Goal: Ask a question

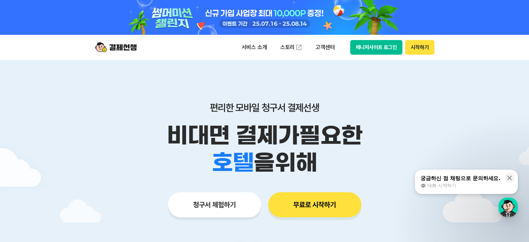
click at [369, 52] on button "매니저사이트 로그인" at bounding box center [376, 47] width 53 height 15
click at [509, 208] on div "button" at bounding box center [507, 206] width 19 height 19
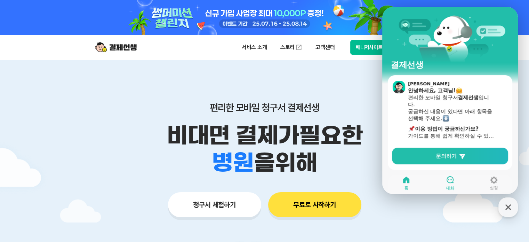
click at [453, 180] on icon at bounding box center [450, 179] width 7 height 7
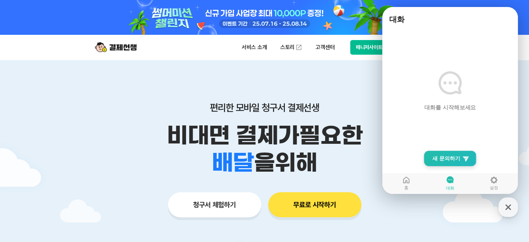
click at [443, 155] on span "새 문의하기" at bounding box center [446, 158] width 28 height 7
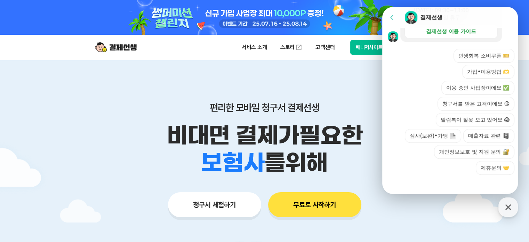
scroll to position [262, 0]
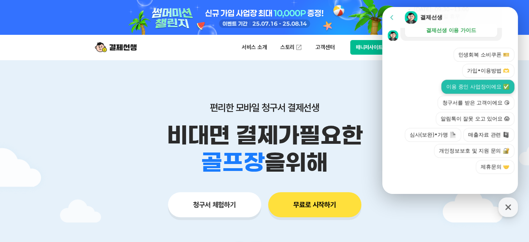
click at [478, 86] on button "이용 중인 사업장이에요 ✅" at bounding box center [477, 87] width 73 height 14
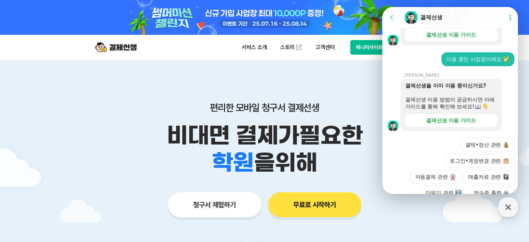
scroll to position [323, 0]
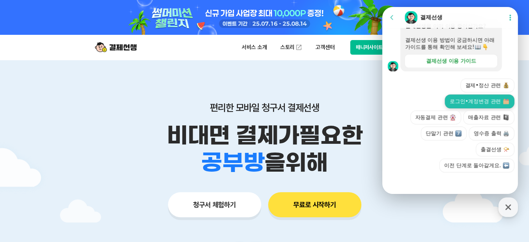
click at [487, 101] on button "로그인•계정변경 관련" at bounding box center [480, 101] width 70 height 14
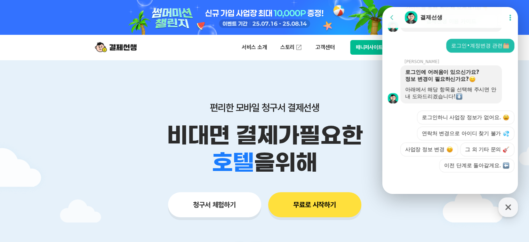
scroll to position [392, 0]
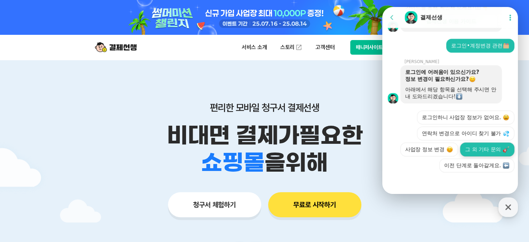
click at [473, 151] on button "그 외 기타 문의" at bounding box center [487, 149] width 54 height 14
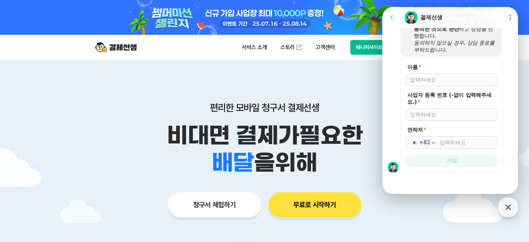
scroll to position [565, 0]
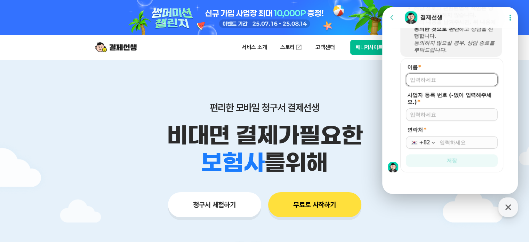
click at [432, 80] on input "이름 *" at bounding box center [451, 79] width 83 height 7
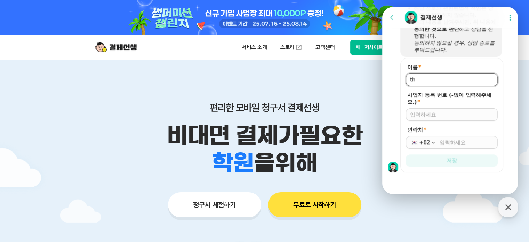
type input "t"
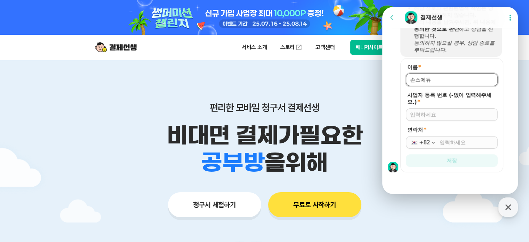
type input "손스에듀"
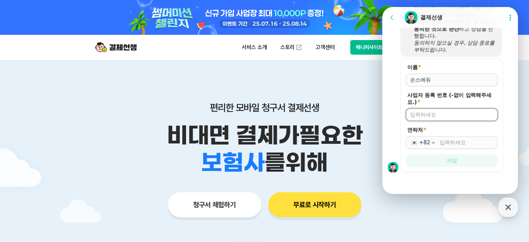
click at [446, 112] on input "사업자 등록 번호 (-없이 입력해주세요.) *" at bounding box center [451, 114] width 83 height 7
type input "1218546877"
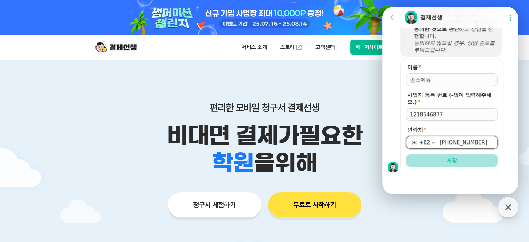
type input "[PHONE_NUMBER]"
click at [444, 157] on button "저장" at bounding box center [452, 160] width 92 height 13
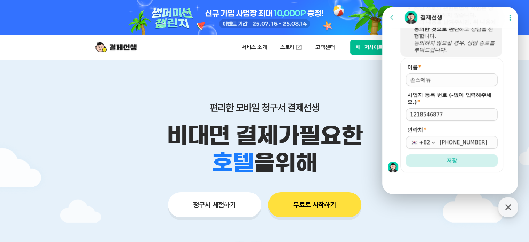
click at [436, 167] on form "이름 * 사업자 등록 번호 (-없이 입력해주세요.) * 1218546877 연락처 * +82 010-7772-9471 저장" at bounding box center [451, 115] width 103 height 114
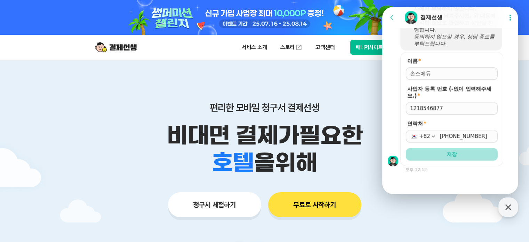
click at [440, 160] on button "저장" at bounding box center [452, 154] width 92 height 13
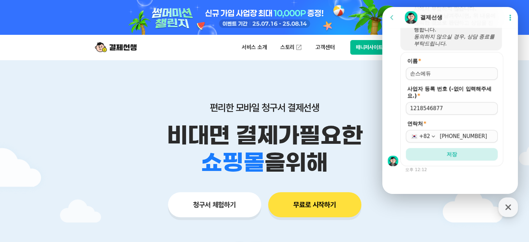
click at [446, 146] on form "이름 * 사업자 등록 번호 (-없이 입력해주세요.) * 1218546877 연락처 * +82 010-7772-9471 저장" at bounding box center [451, 109] width 103 height 114
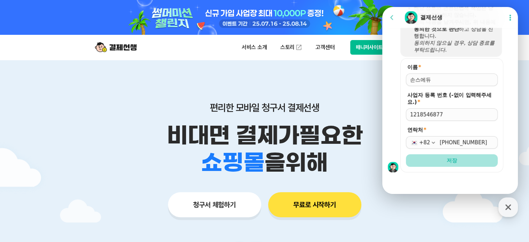
click at [447, 155] on button "저장" at bounding box center [452, 160] width 92 height 13
click at [453, 178] on div at bounding box center [451, 181] width 138 height 19
click at [445, 110] on div "1218546877" at bounding box center [452, 114] width 92 height 13
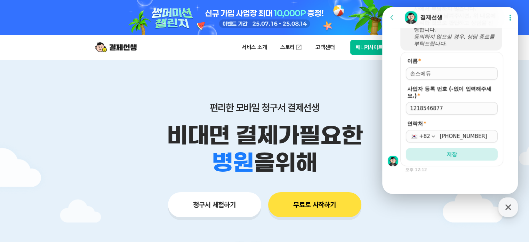
click at [457, 109] on input "1218546877" at bounding box center [451, 108] width 83 height 7
click at [480, 134] on input "[PHONE_NUMBER]" at bounding box center [467, 136] width 54 height 7
click at [459, 154] on button "저장" at bounding box center [452, 154] width 92 height 13
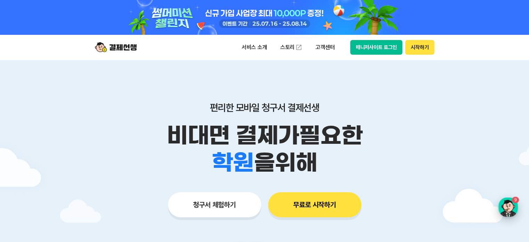
click at [506, 212] on div "button" at bounding box center [507, 206] width 19 height 19
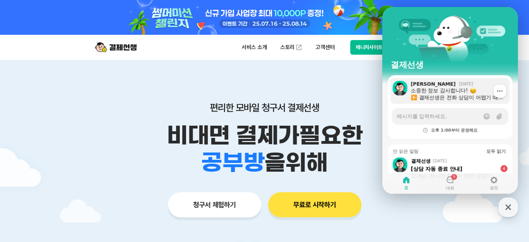
click at [434, 96] on div "소중한 정보 감사합니다! ▶️ 결제선생은 전화 상담이 어렵기 때문에, 채팅으로 문의를 남겨주셔야 상담이 시작 됩니다. 상담은 순차 진행 되며,…" at bounding box center [458, 94] width 94 height 14
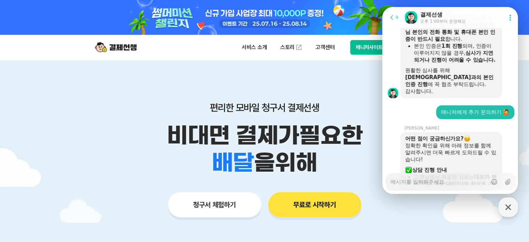
scroll to position [678, 0]
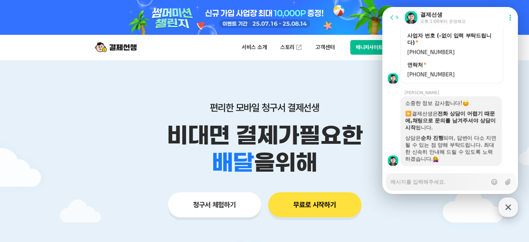
click at [511, 207] on icon "button" at bounding box center [508, 207] width 13 height 13
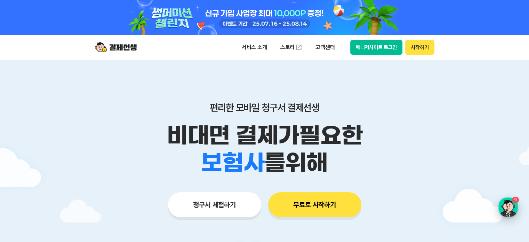
click at [506, 209] on div "button" at bounding box center [507, 206] width 19 height 19
type textarea "x"
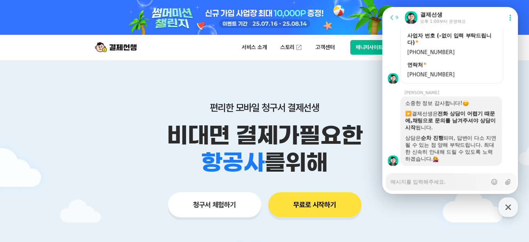
click at [392, 16] on icon at bounding box center [391, 17] width 3 height 5
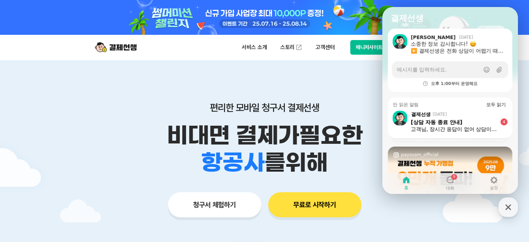
scroll to position [70, 0]
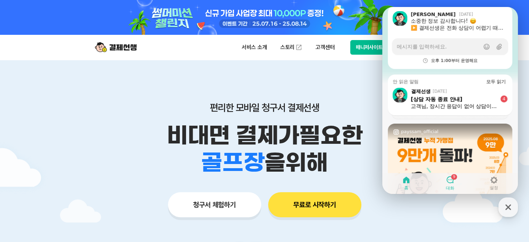
click at [450, 181] on icon at bounding box center [450, 179] width 8 height 8
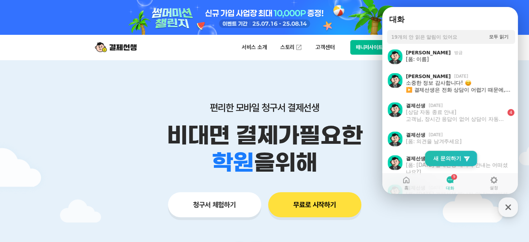
click at [452, 158] on span "새 문의하기" at bounding box center [447, 158] width 28 height 7
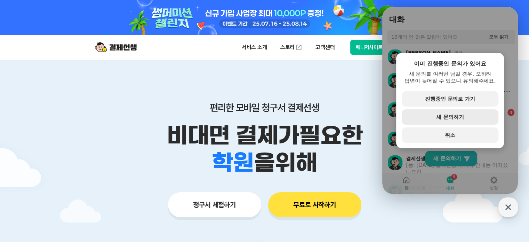
click at [450, 117] on span "새 문의하기" at bounding box center [450, 117] width 28 height 6
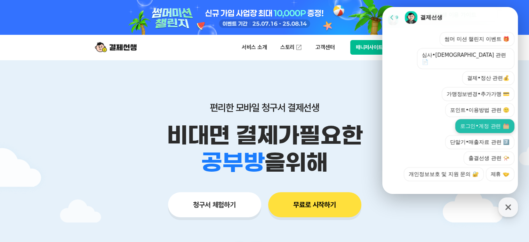
click at [463, 119] on button "로그인•계정 관련" at bounding box center [484, 126] width 59 height 14
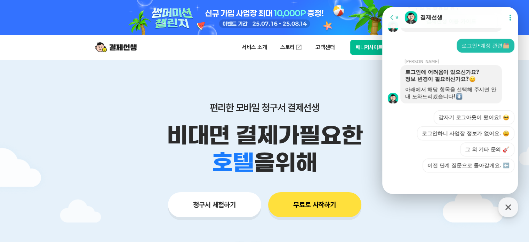
scroll to position [239, 0]
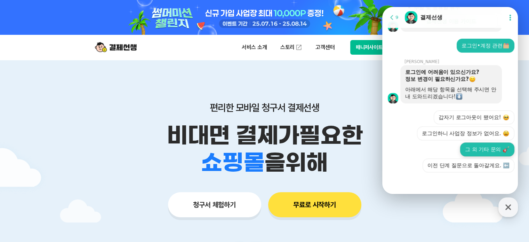
click at [473, 148] on button "그 외 기타 문의" at bounding box center [487, 149] width 54 height 14
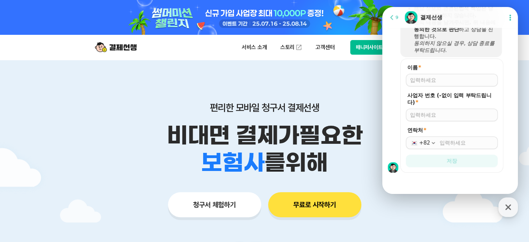
scroll to position [427, 0]
click at [425, 83] on input "이름 *" at bounding box center [451, 80] width 83 height 7
type input "t"
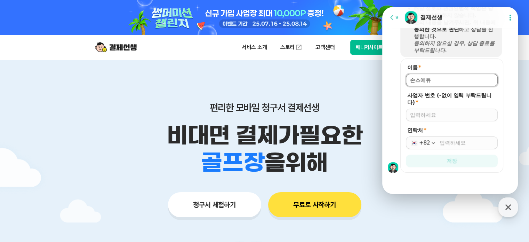
type input "손스에듀"
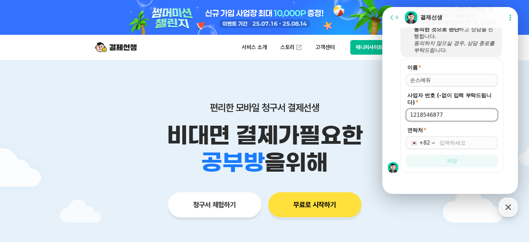
type input "1218546877"
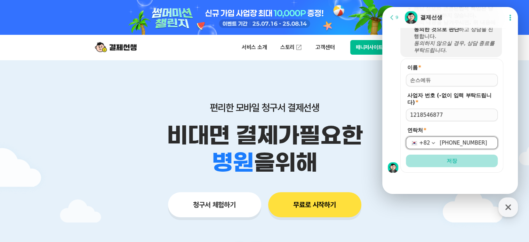
type input "[PHONE_NUMBER]"
click at [439, 157] on button "저장" at bounding box center [452, 160] width 92 height 13
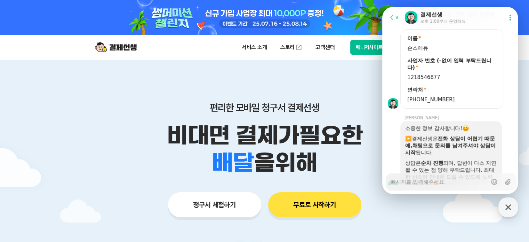
scroll to position [495, 0]
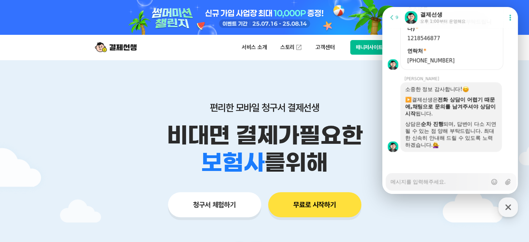
click at [457, 185] on textarea "Messenger Input Textarea" at bounding box center [439, 179] width 97 height 12
type textarea "x"
type textarea "d"
type textarea "x"
type textarea "dk"
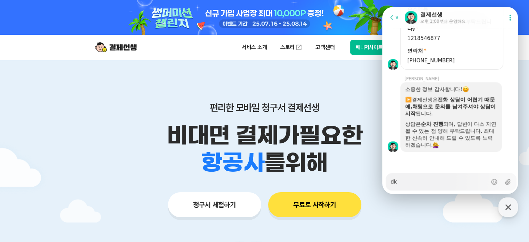
type textarea "x"
type textarea "dks"
type textarea "x"
type textarea "dkss"
type textarea "x"
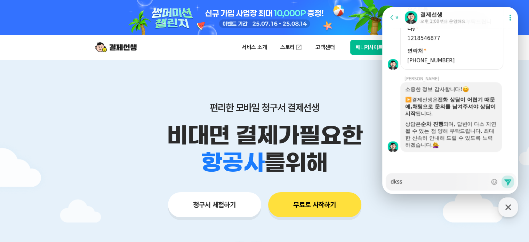
type textarea "dkssu"
type textarea "x"
type textarea "dkssud"
type textarea "x"
type textarea "dkssu"
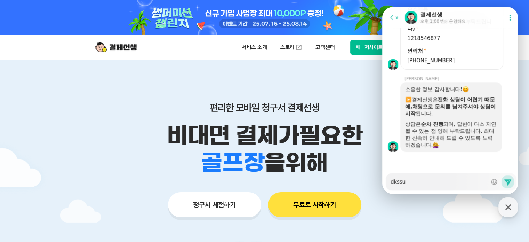
type textarea "x"
type textarea "dkss"
type textarea "x"
type textarea "dks"
type textarea "x"
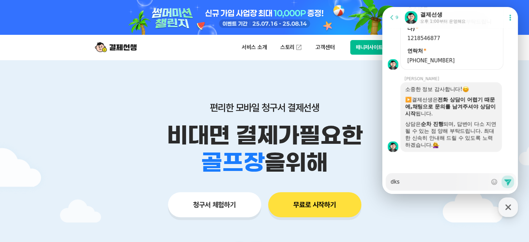
type textarea "dk"
type textarea "x"
type textarea "d"
type textarea "x"
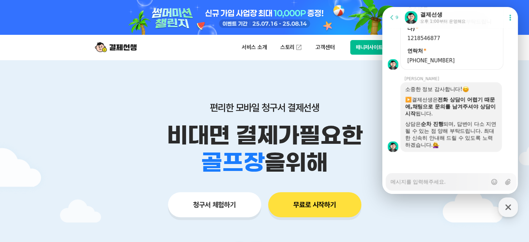
type textarea "ㅇ"
type textarea "x"
type textarea "아"
type textarea "x"
type textarea "안"
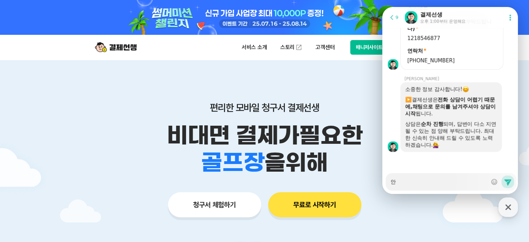
type textarea "x"
type textarea "안ㄴ"
type textarea "x"
type textarea "안녀"
type textarea "x"
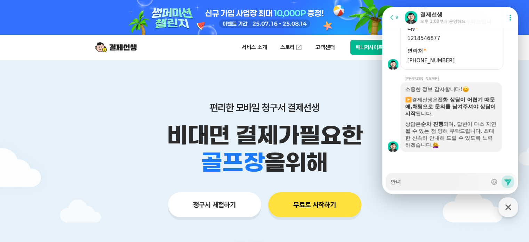
type textarea "안녕"
type textarea "x"
type textarea "안녕ㅎ"
type textarea "x"
type textarea "안녕하"
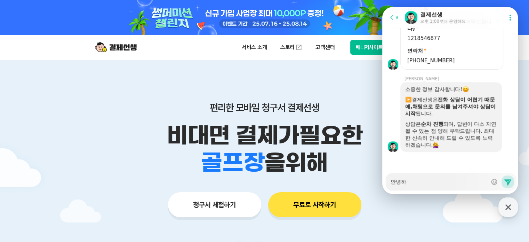
type textarea "x"
type textarea "안녕핫"
type textarea "x"
type textarea "안녕하세"
type textarea "x"
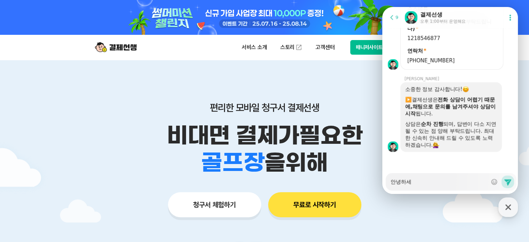
type textarea "안녕하셍"
type textarea "x"
type textarea "안녕하세요"
type textarea "x"
type textarea "안녕하세요"
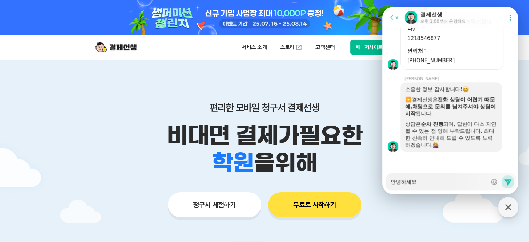
type textarea "x"
type textarea "안녕하세요 ㅎ"
type textarea "x"
type textarea "안녕하세요 혀"
type textarea "x"
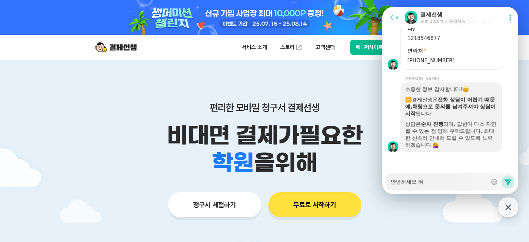
type textarea "안녕[GEOGRAPHIC_DATA]"
type textarea "x"
type textarea "안녕하세요 혅"
type textarea "x"
type textarea "안녕하세요 현재"
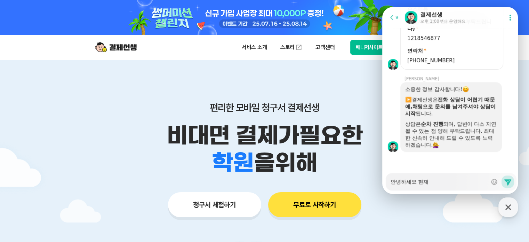
type textarea "x"
type textarea "안녕하세요 현재"
type textarea "x"
type textarea "안녕하세요 현재 ㄱ"
type textarea "x"
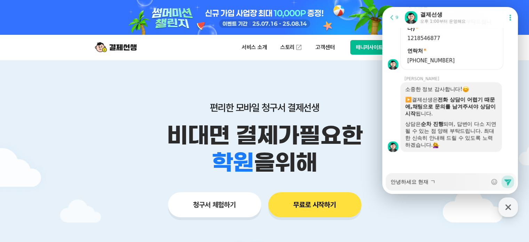
type textarea "안녕하세요 현재 그"
type textarea "x"
type textarea "안녕하세요 현재 글"
type textarea "x"
type textarea "안녕하세요 현재 그리"
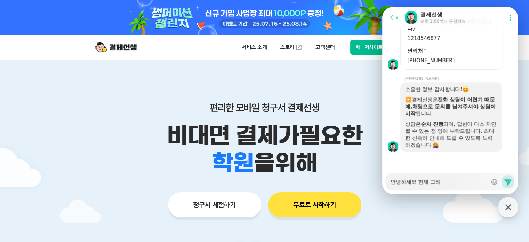
type textarea "x"
type textarea "안녕하세요 현재 그릿"
type textarea "x"
type textarea "안녕하세요 현재 그릿ㅇ"
type textarea "x"
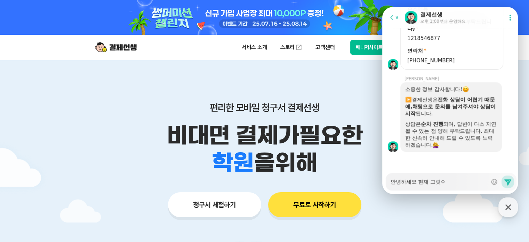
type textarea "안녕하세요 현재 그릿에"
type textarea "x"
type textarea "안녕하세요 현재 그릿엗"
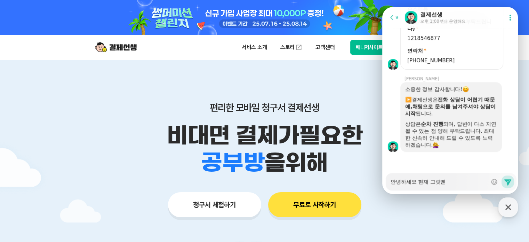
type textarea "x"
type textarea "안녕하세요 현재 그릿에듀"
type textarea "x"
type textarea "안녕하세요 현재 그릿에듀("
type textarea "x"
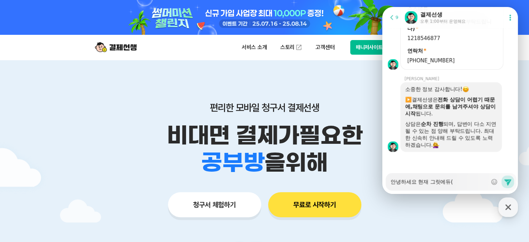
type textarea "안녕하세요 현재 그릿에듀(ㅂ"
type textarea "x"
type textarea "안녕하세요 현재 그릿에듀(보"
type textarea "x"
type textarea "안녕하세요 현재 그릿에듀(볼"
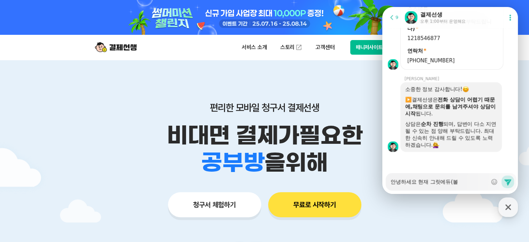
type textarea "x"
type textarea "안녕하세요 현재 그릿에듀(보라"
type textarea "x"
type textarea "안녕하세요 현재 그릿에듀(보람_"
type textarea "x"
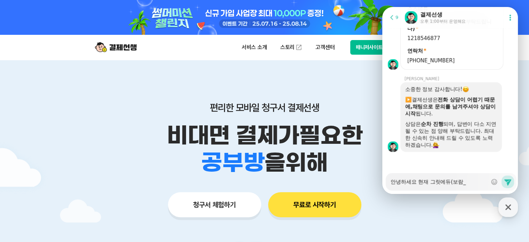
type textarea "안녕하세요 현재 그릿에듀(보람_)"
type textarea "x"
type textarea "안녕하세요 현재 그릿에듀(보람_"
type textarea "x"
type textarea "안녕하세요 현재 그릿에듀(보람"
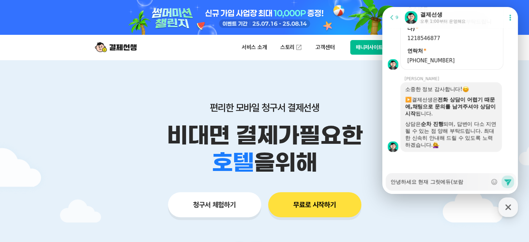
type textarea "x"
type textarea "안녕하세요 현재 그릿에듀(보람)"
type textarea "x"
type textarea "안녕하세요 현재 그릿에듀(보람)"
type textarea "x"
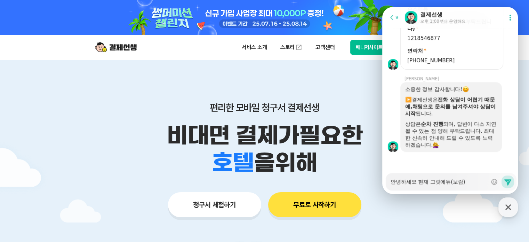
type textarea "안녕하세요 현재 그릿에듀(보람) ㅇ"
type textarea "x"
type textarea "안녕하세요 현재 그릿에듀(보람) [PERSON_NAME]"
type textarea "x"
type textarea "안녕하세요 현재 그릿에듀(보람) 일"
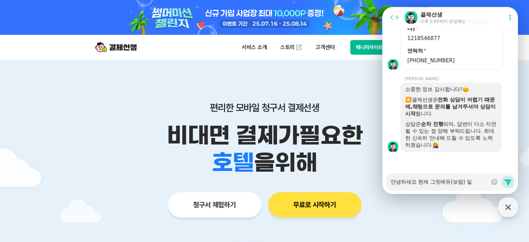
type textarea "x"
type textarea "안녕하세요 현재 그릿에듀(보람) 이라"
type textarea "x"
type textarea "안녕하세요 현재 그릿에듀(보람) 이락"
type textarea "x"
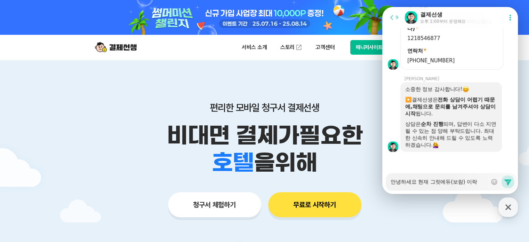
type textarea "안녕하세요 현재 그릿에듀(보람) 이라고"
type textarea "x"
type textarea "안녕하세요 현재 그릿에듀(보람) 이라고"
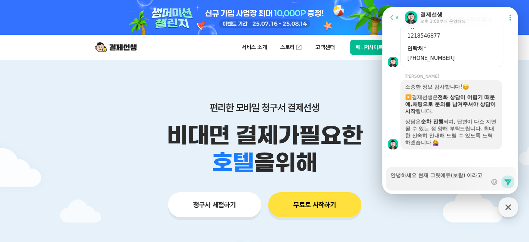
type textarea "x"
type textarea "안녕하세요 현재 그릿에듀(보람) 이라고 ㅅ"
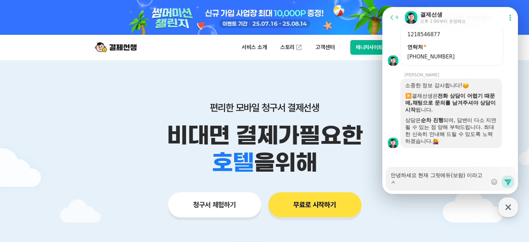
type textarea "x"
type textarea "안녕하세요 현재 그릿에듀(보람) 이라고 새"
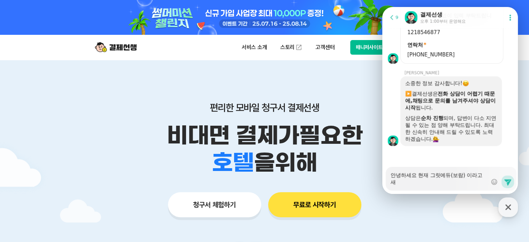
type textarea "x"
type textarea "안녕하세요 현재 그릿에듀(보람) 이라고 [PERSON_NAME]"
type textarea "x"
type textarea "안녕하세요 현재 그릿에듀(보람) 이라고 새로"
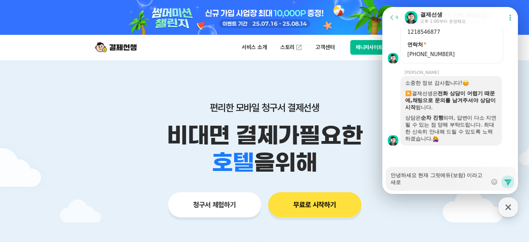
type textarea "x"
type textarea "안녕하세요 현재 그릿에듀(보람) 이라고 새로"
type textarea "x"
type textarea "안녕하세요 현재 그릿에듀(보람) 이라고 새로 개"
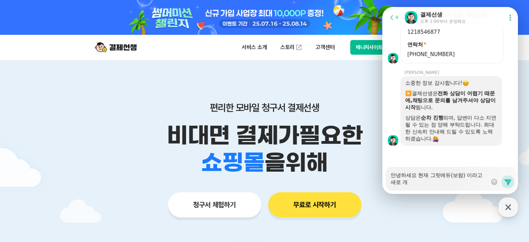
type textarea "x"
type textarea "안녕하세요 현재 그릿에듀(보람) 이라고 새로 갯"
type textarea "x"
type textarea "안녕하세요 현재 그릿에듀(보람) 이라고 새로 개서"
type textarea "x"
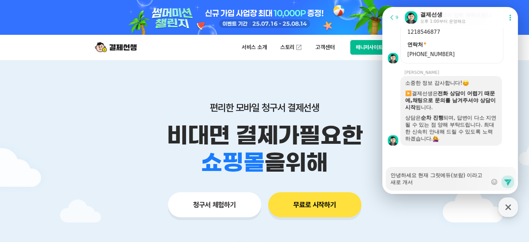
type textarea "안녕하세요 현재 그릿에듀(보람) 이라고 새로 개설"
type textarea "x"
type textarea "안녕하세요 현재 그릿에듀(보람) 이라고 새로 개설"
type textarea "x"
type textarea "안녕하세요 현재 그릿에듀(보람) 이라고 새로 개설 ㅅ"
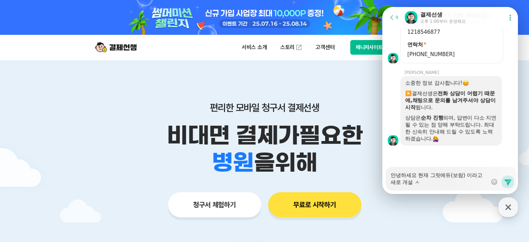
type textarea "x"
type textarea "안녕하세요 현재 그릿에듀(보람) 이라고 새로 개설 시"
type textarea "x"
type textarea "안녕하세요 현재 그릿에듀(보람) 이라고 새로 개설 [DEMOGRAPHIC_DATA]"
type textarea "x"
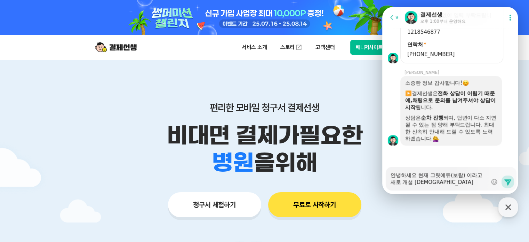
type textarea "안녕하세요 현재 그릿에듀(보람) 이라고 새로 개설 신ㅊ"
type textarea "x"
type textarea "안녕하세요 현재 그릿에듀(보람) 이라고 새로 개설 신처"
type textarea "x"
type textarea "안녕하세요 현재 그릿에듀(보람) 이라고 새로 개설 신청"
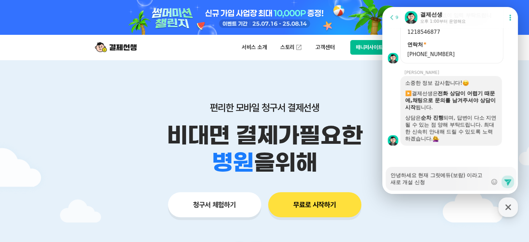
type textarea "x"
type textarea "안녕하세요 현재 그릿에듀(보람) 이라고 새로 개설 신청ㅎ"
type textarea "x"
type textarea "안녕하세요 현재 그릿에듀(보람) 이라고 새로 개설 신청하"
type textarea "x"
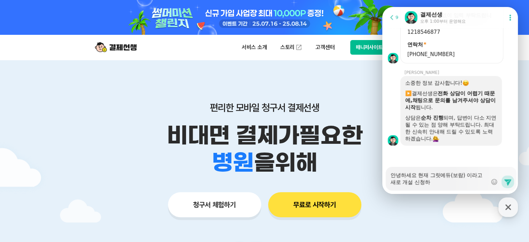
type textarea "안녕하세요 현재 그릿에듀(보람) 이라고 새로 개설 신청항"
type textarea "x"
type textarea "안녕하세요 현재 그릿에듀(보람) 이라고 새로 개설 신청하여"
type textarea "x"
type textarea "안녕하세요 현재 그릿에듀(보람) 이라고 새로 개설 신청하여"
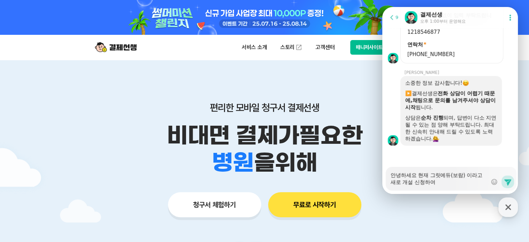
type textarea "x"
type textarea "안녕하세요 현재 그릿에듀(보람) 이라고 새로 개설 신청하여 ㅅ"
type textarea "x"
type textarea "안녕하세요 현재 그릿에듀(보람) 이라고 새로 개설 신청하여 [DEMOGRAPHIC_DATA]"
type textarea "x"
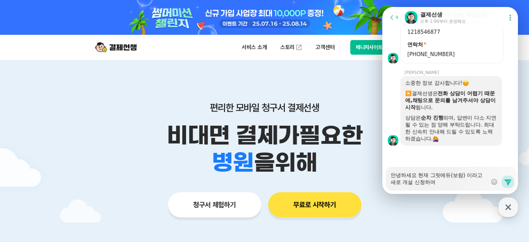
type textarea "안녕하세요 현재 그릿에듀(보람) 이라고 새로 개설 신청하여 상"
type textarea "x"
type textarea "안녕하세요 현재 그릿에듀(보람) 이라고 새로 개설 신청하여 사요"
type textarea "x"
type textarea "안녕하세요 현재 그릿에듀(보람) 이라고 새로 개설 신청하여 사용"
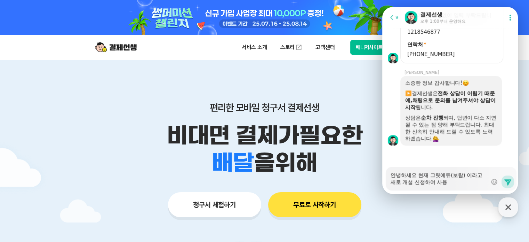
type textarea "x"
type textarea "안녕하세요 현재 그릿에듀(보람) 이라고 새로 개설 신청하여 사용ㅎ"
type textarea "x"
type textarea "안녕하세요 현재 그릿에듀(보람) 이라고 새로 개설 신청하여 사용하"
type textarea "x"
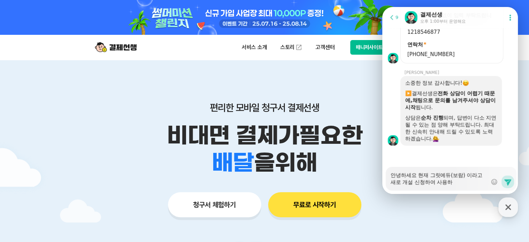
type textarea "안녕하세요 현재 그릿에듀(보람) 이라고 새로 개설 신청하여 사용학"
type textarea "x"
type textarea "안녕하세요 현재 그릿에듀(보람) 이라고 새로 개설 신청하여 사용하고"
type textarea "x"
type textarea "안녕하세요 현재 그릿에듀(보람) 이라고 새로 개설 신청하여 사용하고"
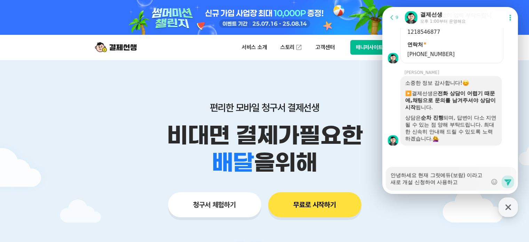
type textarea "x"
type textarea "안녕하세요 현재 그릿에듀(보람) 이라고 새로 개설 신청하여 사용하고 ㅇ"
type textarea "x"
type textarea "안녕하세요 현재 그릿에듀(보람) 이라고 새로 개설 신청하여 사용하고 이"
type textarea "x"
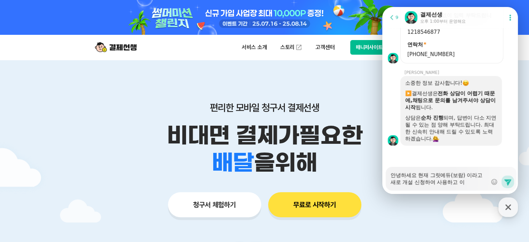
type textarea "안녕하세요 현재 그릿에듀(보람) 이라고 새로 개설 신청하여 사용하고 있"
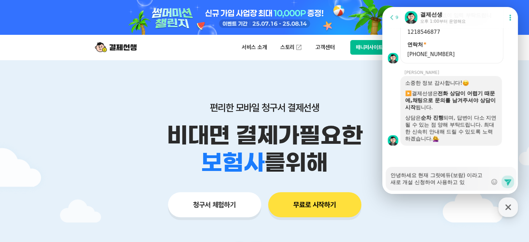
type textarea "x"
type textarea "안녕하세요 현재 그릿에듀(보람) 이라고 새로 개설 신청하여 사용하고 있ㅅ"
type textarea "x"
type textarea "안녕하세요 현재 그릿에듀(보람) 이라고 새로 개설 신청하여 사용하고 있스"
type textarea "x"
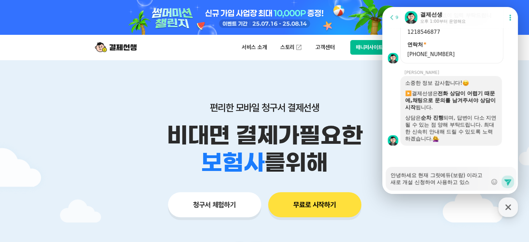
type textarea "안녕하세요 현재 그릿에듀(보람) 이라고 새로 개설 신청하여 사용하고 있습"
type textarea "x"
type textarea "안녕하세요 현재 그릿에듀(보람) 이라고 새로 개설 신청하여 사용하고 있습ㄴ"
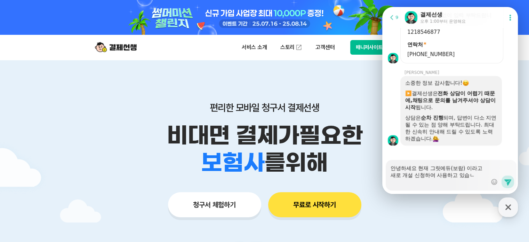
type textarea "x"
type textarea "안녕하세요 현재 그릿에듀(보람) 이라고 새로 개설 신청하여 사용하고 있습니"
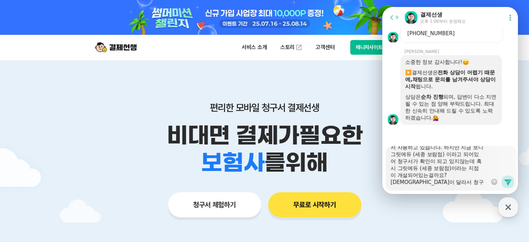
scroll to position [28, 0]
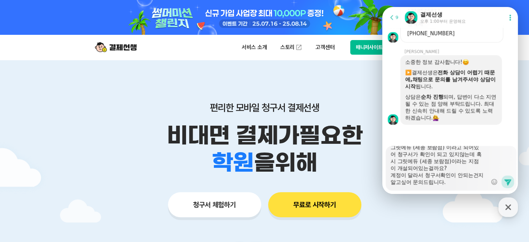
click at [468, 183] on textarea "안녕하세요 현재 그릿에듀(보람) 이라고 새로 개설 신청하여 손샘영어 보람점에서 사용하고 있습니다. 하지만 지금 보니 그릿에듀 (세종 보람점) …" at bounding box center [439, 166] width 97 height 40
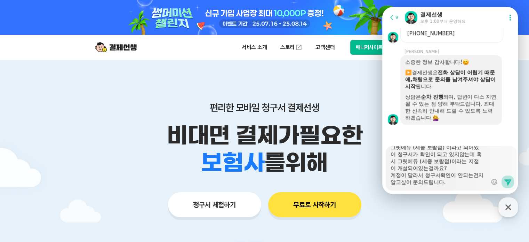
click at [507, 181] on icon at bounding box center [507, 182] width 7 height 6
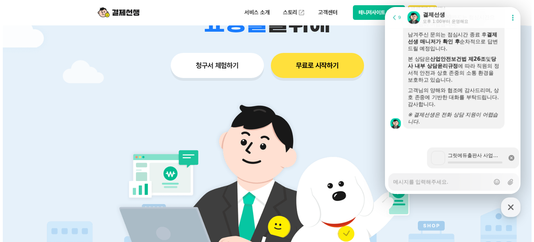
scroll to position [957, 0]
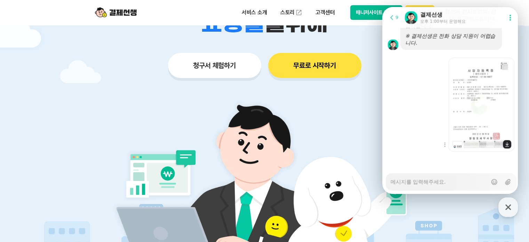
click at [480, 103] on img at bounding box center [481, 104] width 66 height 94
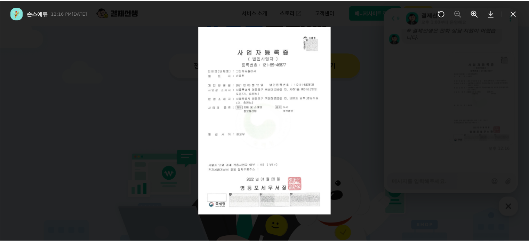
scroll to position [963, 0]
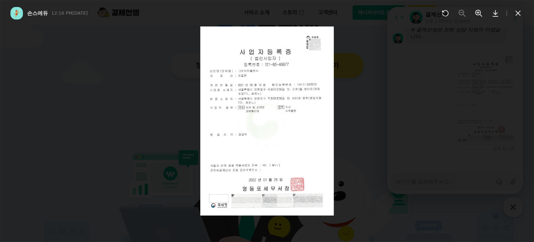
click at [266, 103] on img at bounding box center [267, 120] width 134 height 189
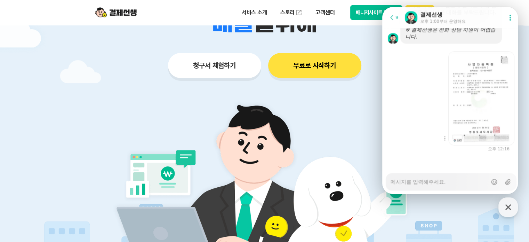
click at [408, 122] on div "Show context menu Download file" at bounding box center [451, 97] width 138 height 95
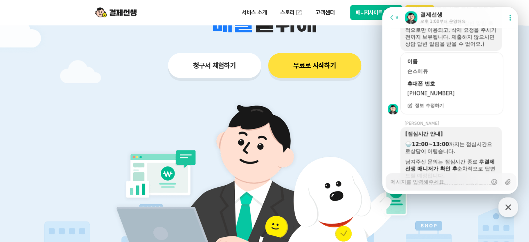
scroll to position [615, 0]
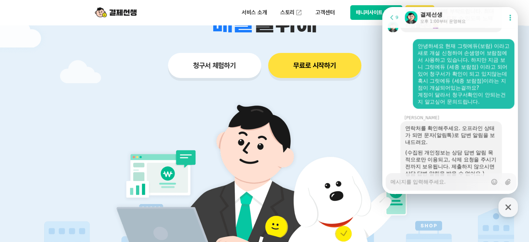
click at [184, 117] on img at bounding box center [264, 190] width 325 height 195
click at [434, 182] on textarea "Messenger Input Textarea" at bounding box center [439, 179] width 97 height 12
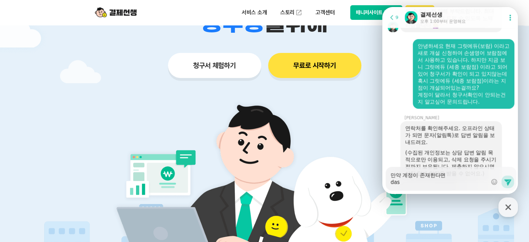
drag, startPoint x: 409, startPoint y: 185, endPoint x: 343, endPoint y: 175, distance: 67.6
click at [382, 7] on html "Go to previous page 9 Chat Room 결제선생 오후 1:00부터 운영해요 Show userchat action dialog…" at bounding box center [450, 7] width 136 height 0
click at [418, 184] on textarea "만약 계정이 존재한다면 das" at bounding box center [439, 176] width 97 height 19
click at [409, 183] on textarea "만약 계정이 존재한다면 das" at bounding box center [439, 176] width 97 height 19
drag, startPoint x: 414, startPoint y: 184, endPoint x: 385, endPoint y: 181, distance: 28.3
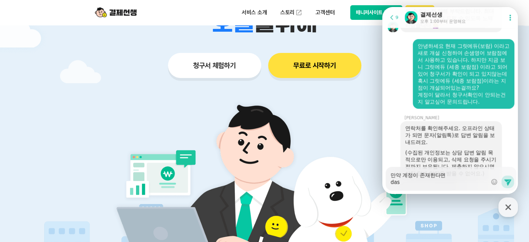
click at [385, 181] on div "Messenger Input Textarea 만약 계정이 존재한다면 das Show emoji list Send new message" at bounding box center [451, 180] width 138 height 27
click at [396, 15] on span "9" at bounding box center [397, 17] width 3 height 5
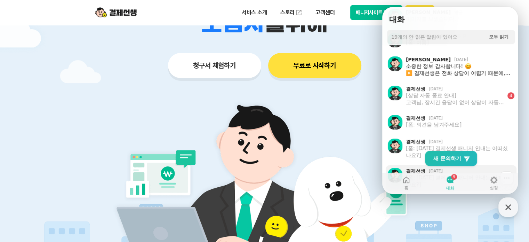
scroll to position [104, 0]
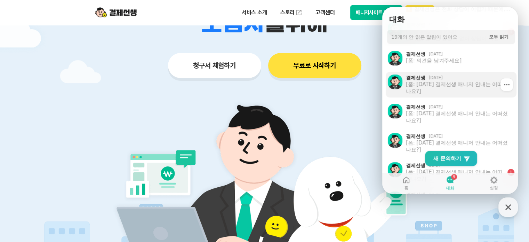
click at [444, 89] on div "[폼: [DATE] 결제선생 매니저 안내는 어떠셨나요?]" at bounding box center [459, 88] width 106 height 14
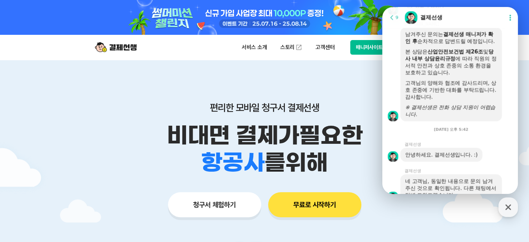
scroll to position [809, 0]
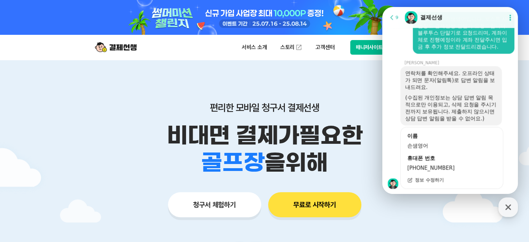
click at [393, 19] on icon at bounding box center [392, 17] width 7 height 7
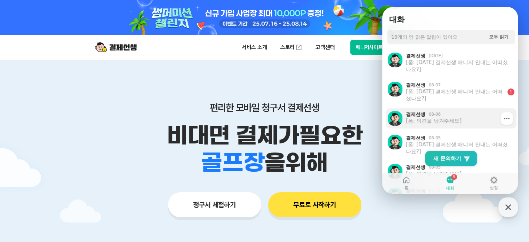
scroll to position [209, 0]
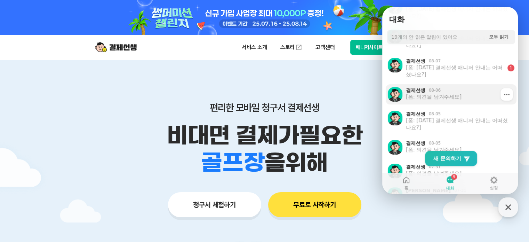
click at [444, 101] on div "결제선생 08-06 [폼: 의견을 남겨주세요]" at bounding box center [458, 94] width 106 height 15
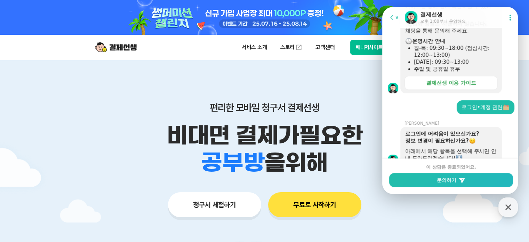
scroll to position [88, 0]
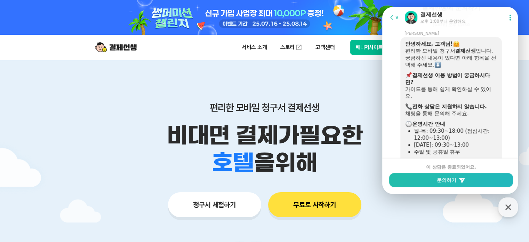
click at [389, 19] on icon at bounding box center [392, 17] width 7 height 7
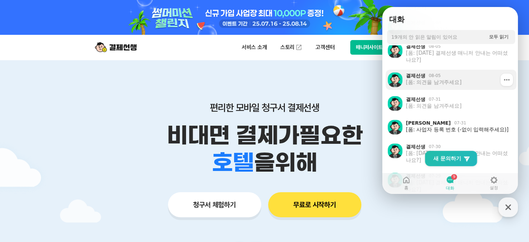
scroll to position [278, 0]
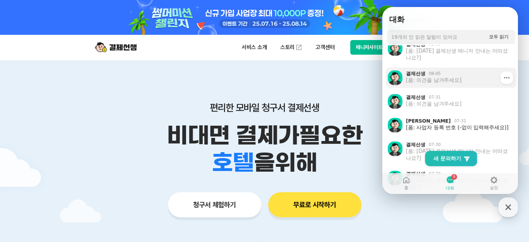
click at [430, 85] on div "결제선생 08-05 [폼: 의견을 남겨주세요]" at bounding box center [458, 77] width 106 height 15
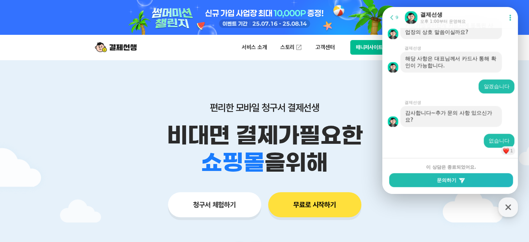
scroll to position [644, 0]
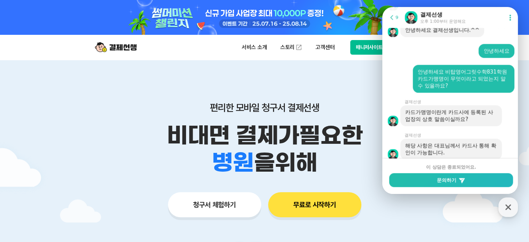
click at [393, 19] on icon at bounding box center [392, 17] width 7 height 7
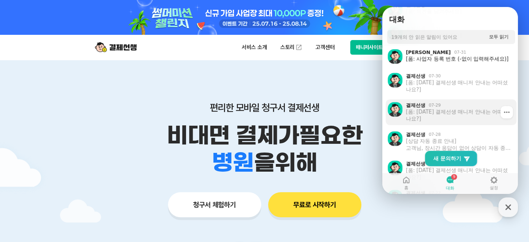
scroll to position [348, 0]
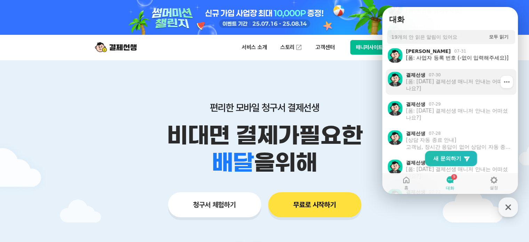
click at [448, 82] on div "[폼: [DATE] 결제선생 매니저 안내는 어떠셨나요?]" at bounding box center [459, 85] width 106 height 14
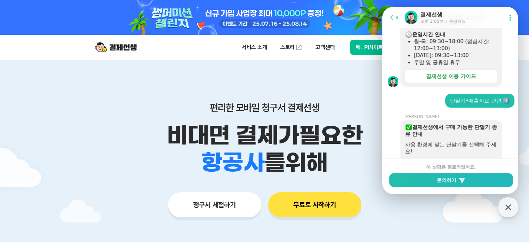
scroll to position [141, 0]
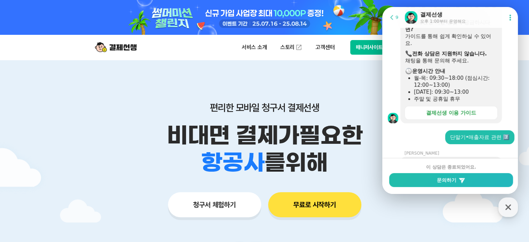
click at [395, 22] on button "Go to previous page 9" at bounding box center [395, 17] width 18 height 14
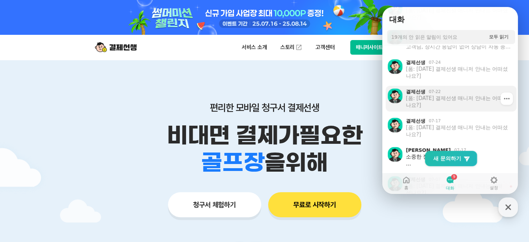
scroll to position [452, 0]
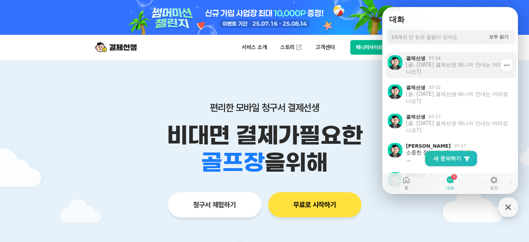
click at [456, 68] on div "[폼: [DATE] 결제선생 매니저 안내는 어떠셨나요?]" at bounding box center [459, 68] width 106 height 14
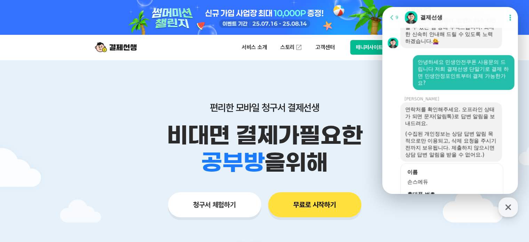
scroll to position [490, 0]
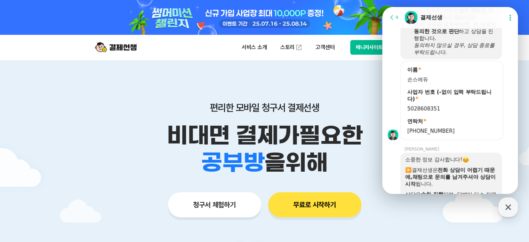
click at [394, 23] on button "Go to previous page 9" at bounding box center [395, 17] width 18 height 14
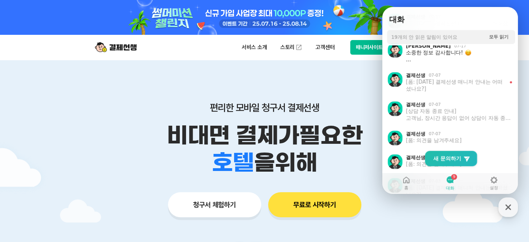
scroll to position [557, 0]
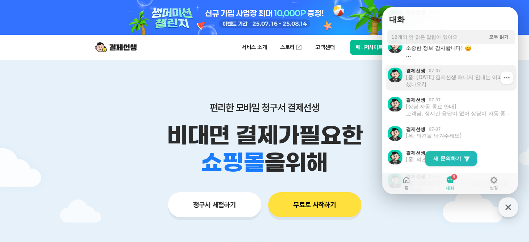
click at [460, 78] on div "[폼: [DATE] 결제선생 매니저 안내는 어떠셨나요?]" at bounding box center [455, 81] width 99 height 14
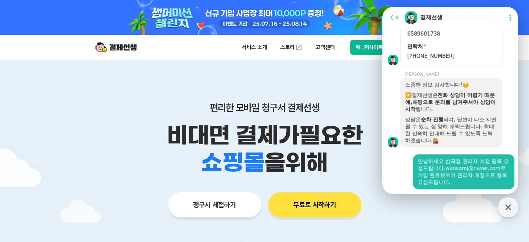
scroll to position [500, 0]
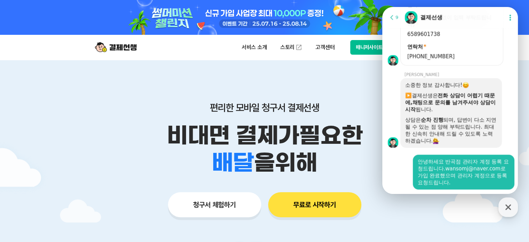
click at [393, 17] on icon at bounding box center [392, 17] width 7 height 7
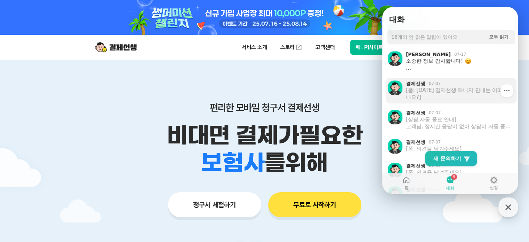
scroll to position [522, 0]
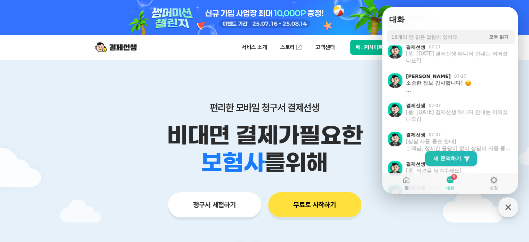
click at [439, 98] on li "결제선생 07-07 [폼: [DATE] 결제선생 매니저 안내는 어떠셨나요?] Show action list menu" at bounding box center [451, 112] width 131 height 29
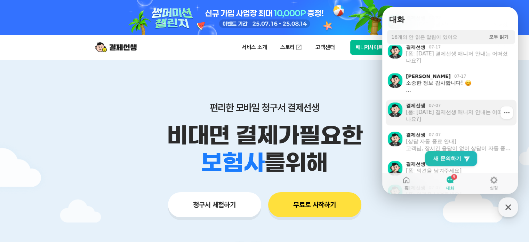
click at [437, 114] on div "[폼: [DATE] 결제선생 매니저 안내는 어떠셨나요?]" at bounding box center [459, 116] width 106 height 14
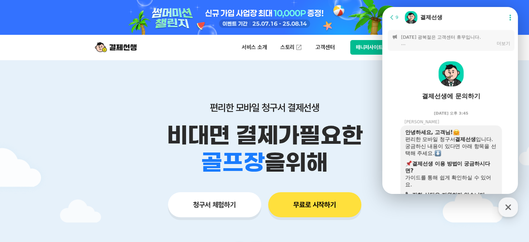
scroll to position [0, 0]
click at [391, 17] on icon at bounding box center [392, 17] width 7 height 7
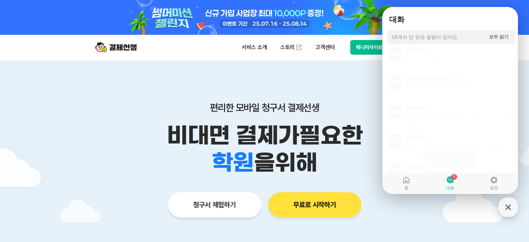
scroll to position [487, 0]
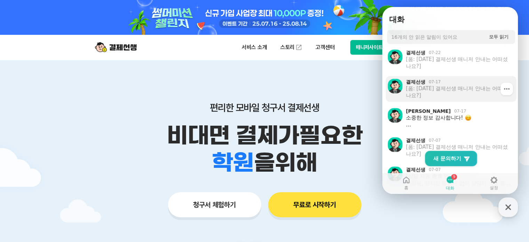
click at [444, 86] on div "[폼: [DATE] 결제선생 매니저 안내는 어떠셨나요?]" at bounding box center [459, 92] width 106 height 14
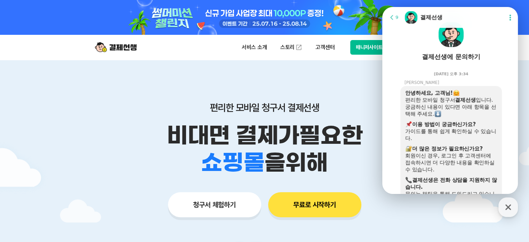
scroll to position [0, 0]
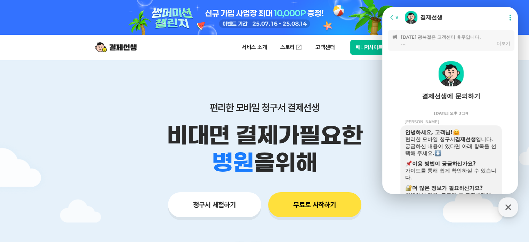
click at [395, 19] on icon at bounding box center [392, 17] width 7 height 7
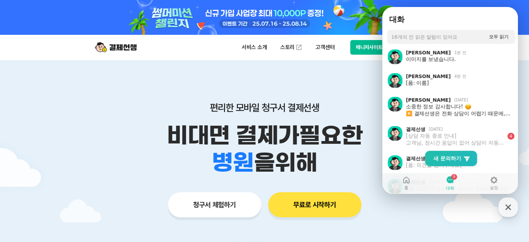
scroll to position [487, 0]
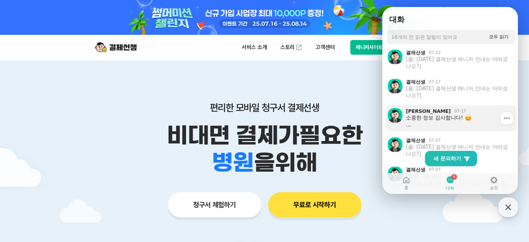
click at [454, 112] on div "07-17" at bounding box center [460, 111] width 12 height 6
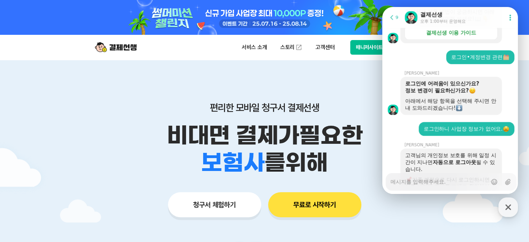
scroll to position [241, 0]
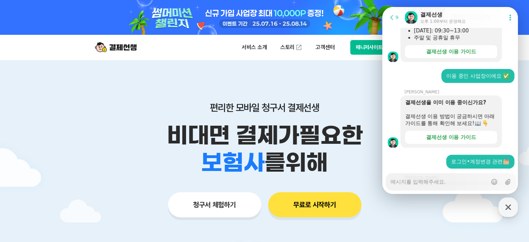
click at [397, 17] on span "9" at bounding box center [397, 17] width 3 height 5
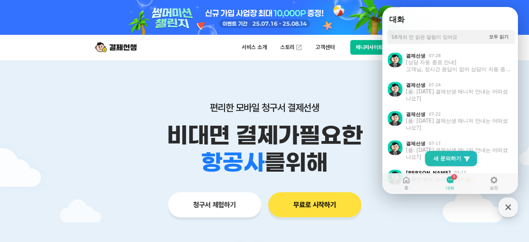
scroll to position [417, 0]
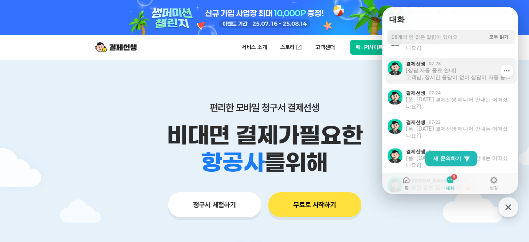
click at [447, 77] on div "[상담 자동 종료 안내] 고객님, 장시간 응답이 없어 상담이 자동 종료되는 점 양해 부탁드립니다. 문의가 해결되지 않았다면, 해당 상담에서 다…" at bounding box center [459, 74] width 106 height 14
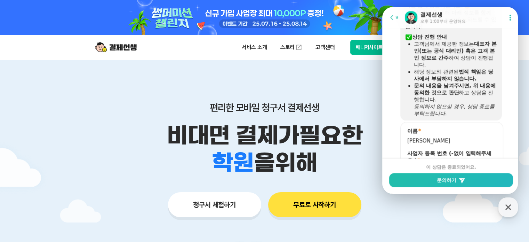
scroll to position [559, 0]
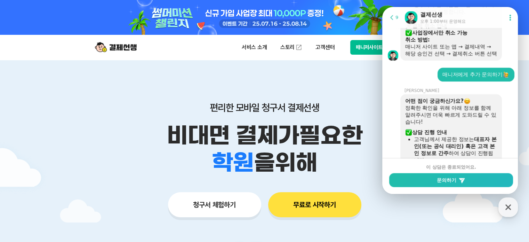
click at [397, 17] on span "9" at bounding box center [397, 17] width 3 height 5
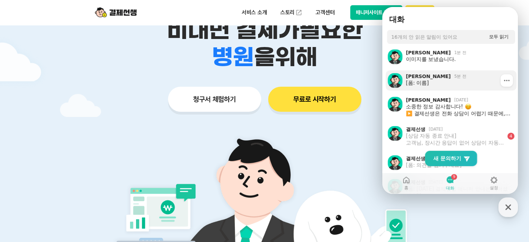
scroll to position [104, 0]
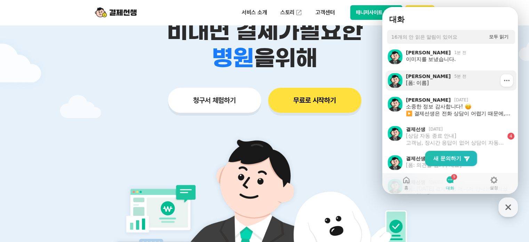
click at [429, 81] on div "[폼: 이름]" at bounding box center [459, 82] width 106 height 7
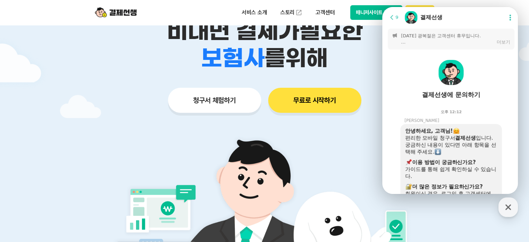
scroll to position [0, 0]
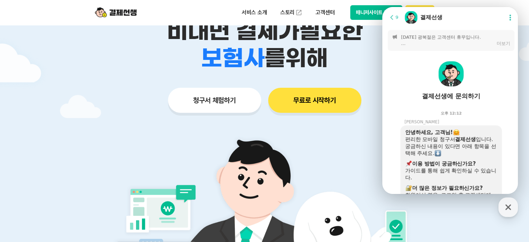
click at [392, 16] on icon at bounding box center [392, 17] width 7 height 7
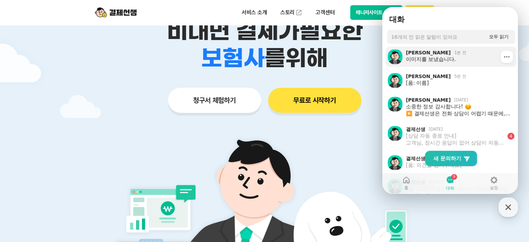
click at [427, 66] on link "[PERSON_NAME] 1분 전 이미지를 보냈습니다. Show action list menu" at bounding box center [451, 57] width 131 height 20
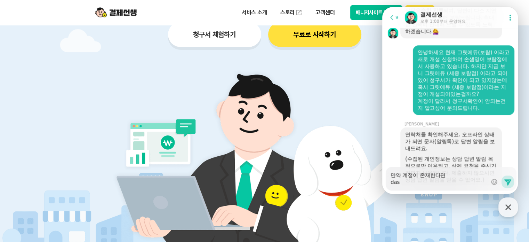
scroll to position [174, 0]
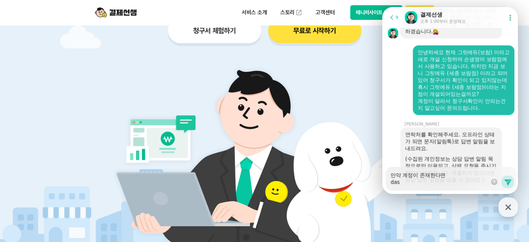
drag, startPoint x: 407, startPoint y: 182, endPoint x: 384, endPoint y: 183, distance: 23.0
click at [384, 183] on div "Messenger Input Textarea 만약 계정이 존재한다면 das Show emoji list Send new message" at bounding box center [451, 180] width 138 height 27
paste textarea "[EMAIL_ADDRESS][DOMAIN_NAME]"
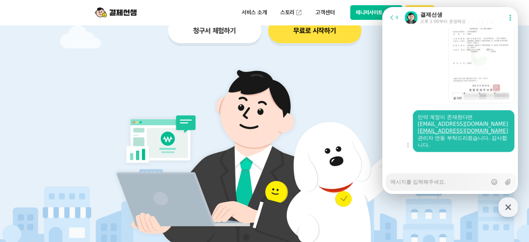
click at [459, 134] on link "[EMAIL_ADDRESS][DOMAIN_NAME]" at bounding box center [463, 131] width 90 height 6
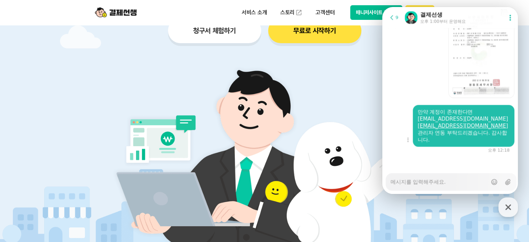
scroll to position [1005, 0]
